Goal: Contribute content

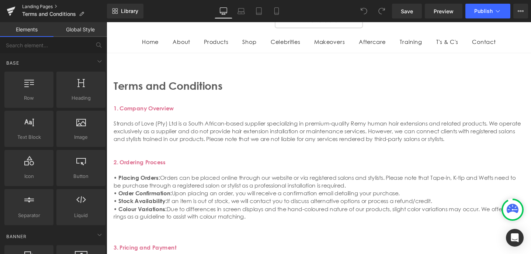
click at [32, 6] on link "Landing Pages" at bounding box center [64, 7] width 85 height 6
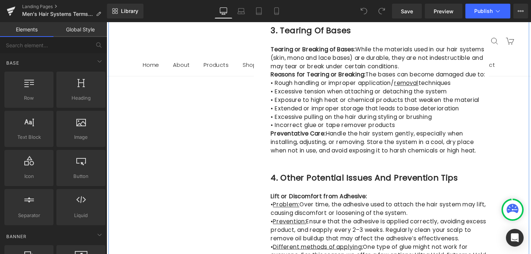
scroll to position [552, 0]
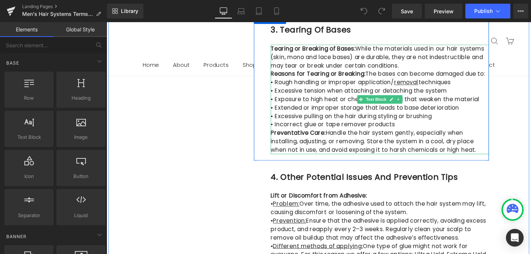
click at [437, 156] on p "Preventative Care: Handle the hair system gently, especially when installing, a…" at bounding box center [393, 147] width 229 height 27
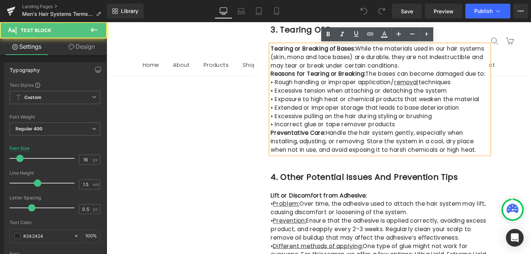
click at [437, 156] on p "Preventative Care: Handle the hair system gently, especially when installing, a…" at bounding box center [393, 147] width 229 height 27
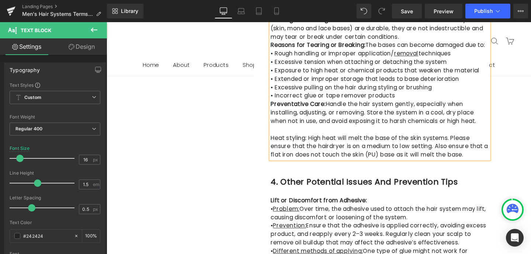
scroll to position [585, 0]
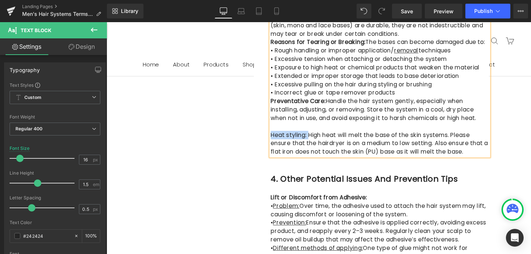
drag, startPoint x: 315, startPoint y: 142, endPoint x: 280, endPoint y: 141, distance: 35.8
click at [280, 141] on p "Heat styling: High heat will melt the base of the skin systems. Please ensure t…" at bounding box center [393, 149] width 229 height 27
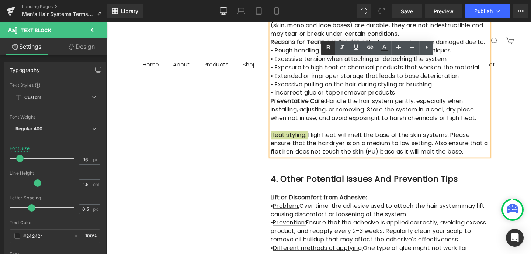
click at [327, 47] on icon at bounding box center [328, 47] width 3 height 4
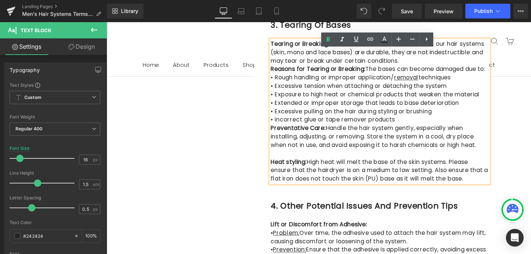
scroll to position [566, 0]
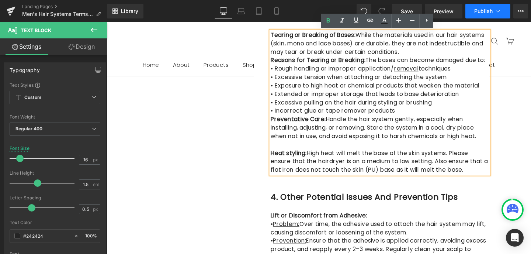
click at [492, 9] on span "Publish" at bounding box center [483, 11] width 18 height 6
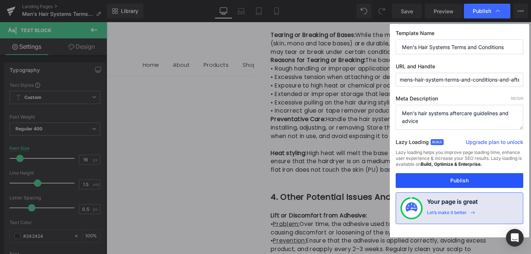
click at [460, 178] on button "Publish" at bounding box center [459, 180] width 128 height 15
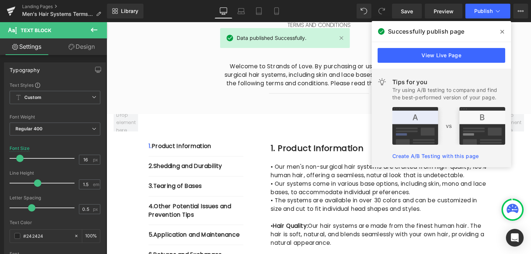
scroll to position [100, 0]
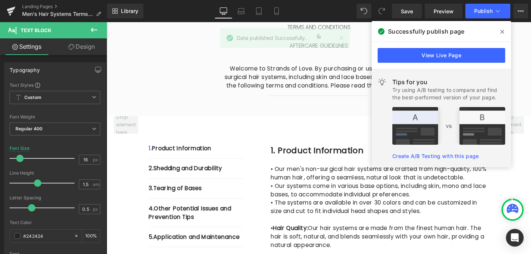
click at [502, 30] on icon at bounding box center [502, 32] width 4 height 6
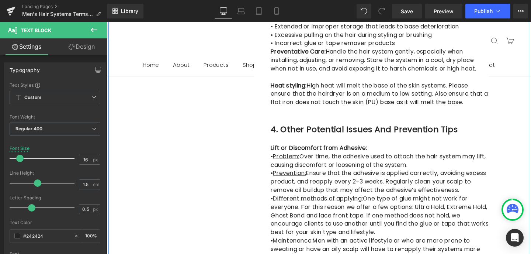
scroll to position [638, 0]
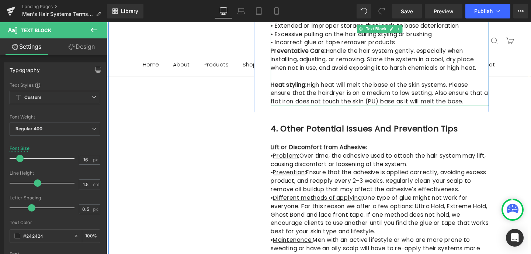
click at [414, 91] on p "Heat styling: High heat will melt the base of the skin systems. Please ensure t…" at bounding box center [393, 97] width 229 height 27
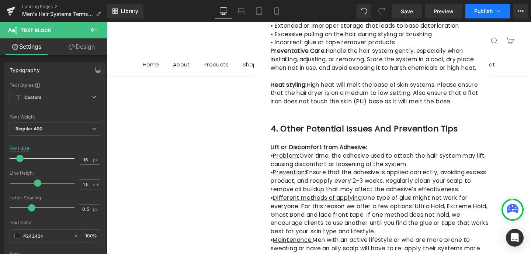
click at [486, 13] on span "Publish" at bounding box center [483, 11] width 18 height 6
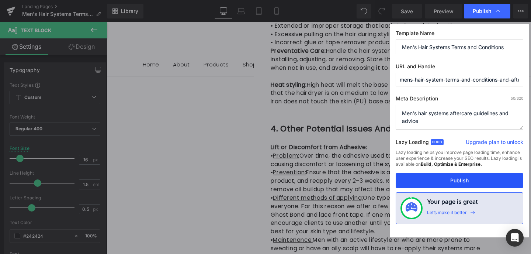
click at [456, 179] on button "Publish" at bounding box center [459, 180] width 128 height 15
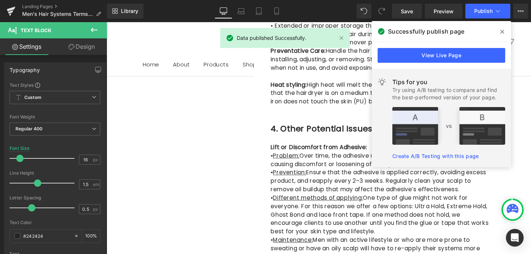
click at [501, 30] on icon at bounding box center [502, 32] width 4 height 6
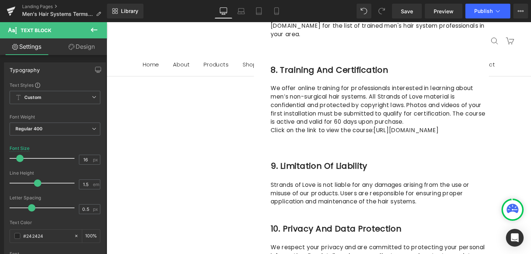
scroll to position [1772, 0]
